Goal: Find contact information: Find contact information

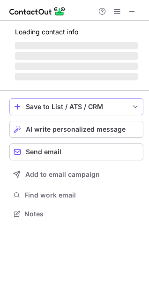
scroll to position [4, 4]
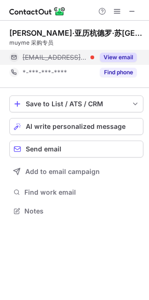
click at [108, 58] on button "View email" at bounding box center [118, 57] width 37 height 9
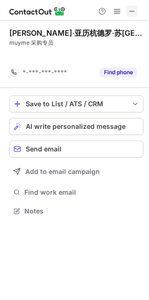
scroll to position [189, 149]
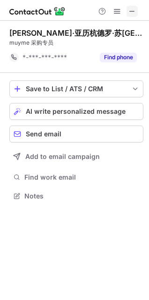
click at [129, 12] on span at bounding box center [133, 12] width 8 height 8
